Goal: Navigation & Orientation: Find specific page/section

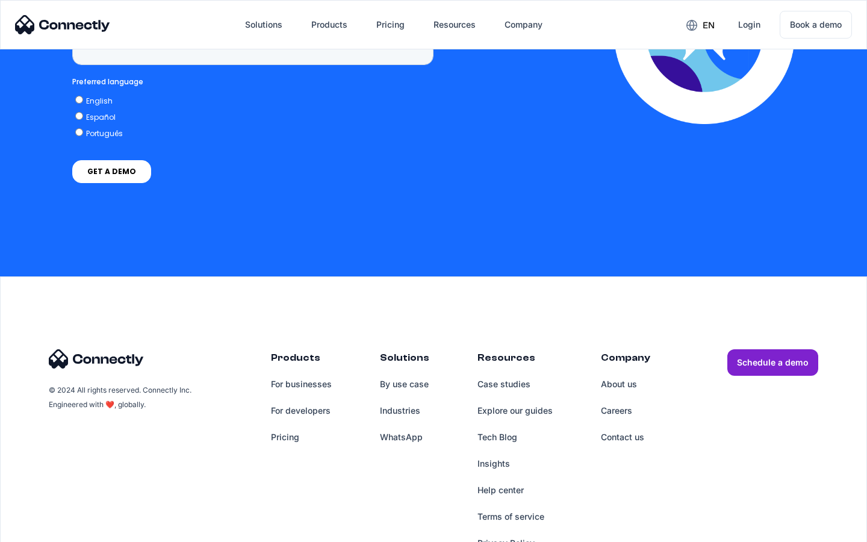
scroll to position [3064, 0]
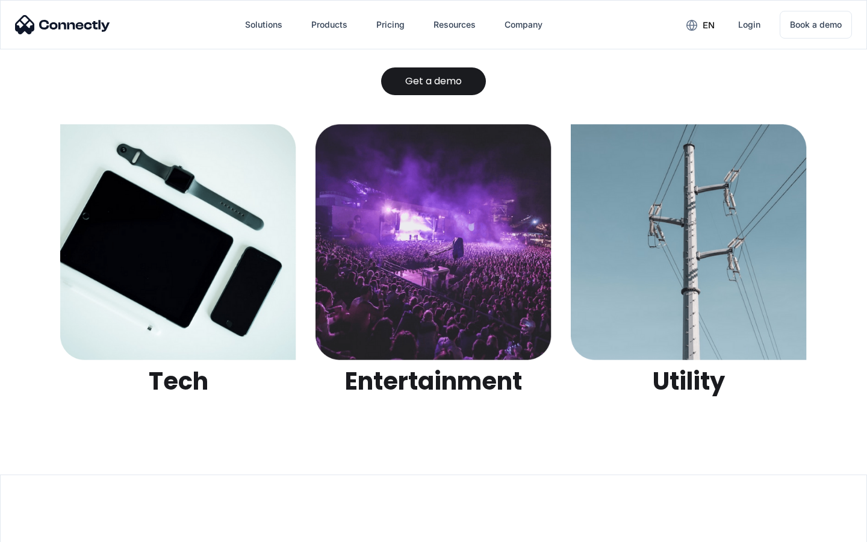
scroll to position [3797, 0]
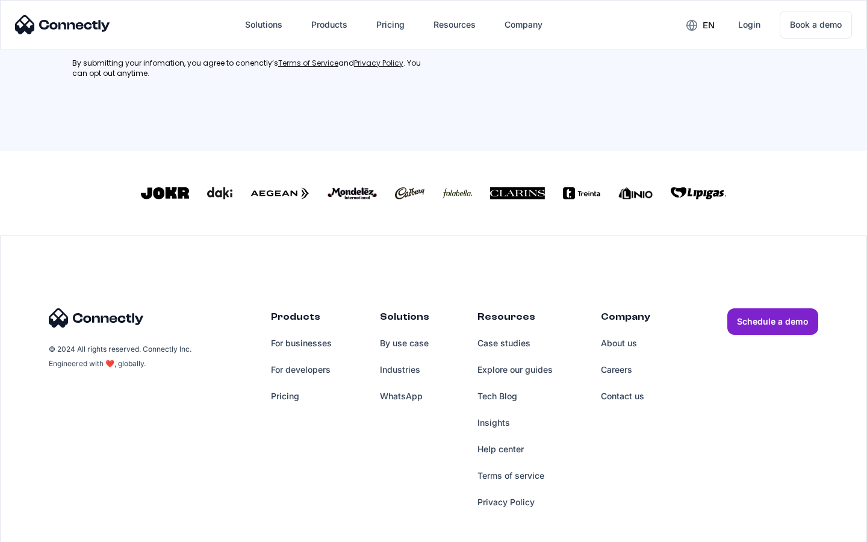
scroll to position [542, 0]
